Goal: Task Accomplishment & Management: Use online tool/utility

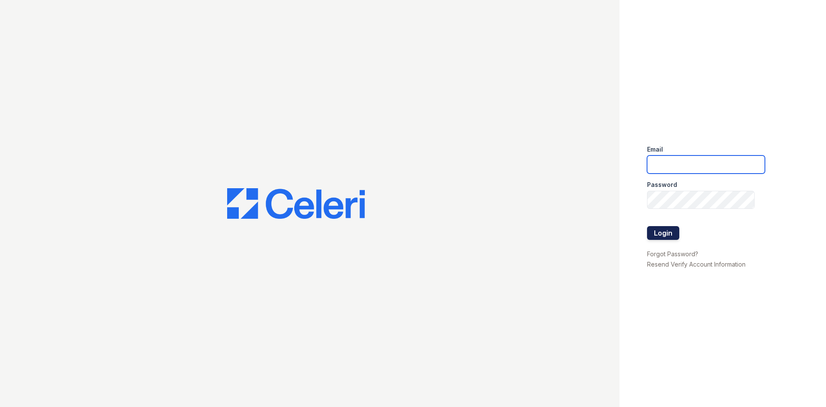
type input "stellaasst@loganpm.com"
click at [656, 233] on button "Login" at bounding box center [663, 233] width 32 height 14
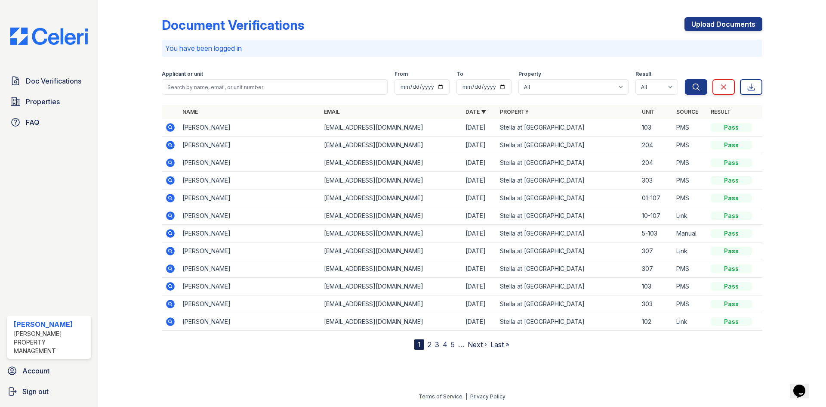
click at [172, 127] on icon at bounding box center [170, 127] width 9 height 9
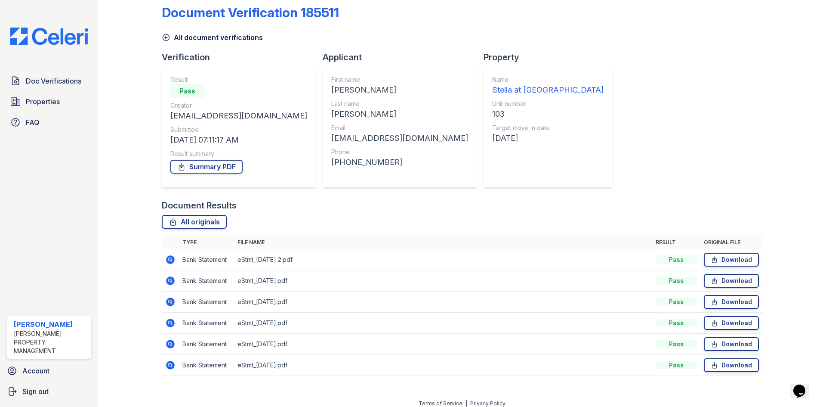
scroll to position [19, 0]
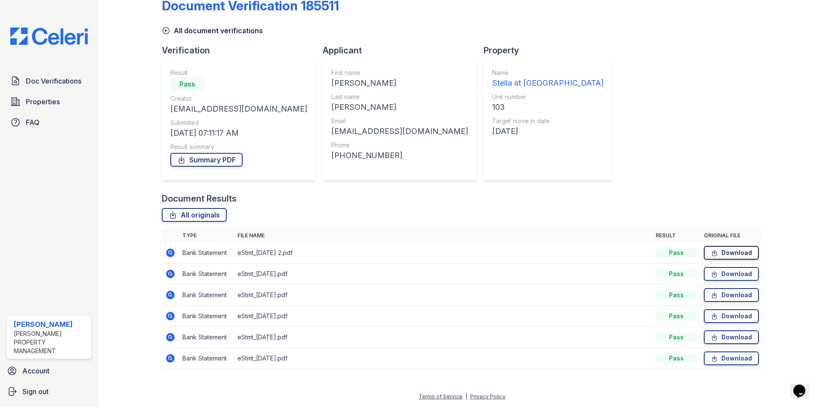
click at [717, 253] on link "Download" at bounding box center [731, 253] width 55 height 14
